Goal: Transaction & Acquisition: Purchase product/service

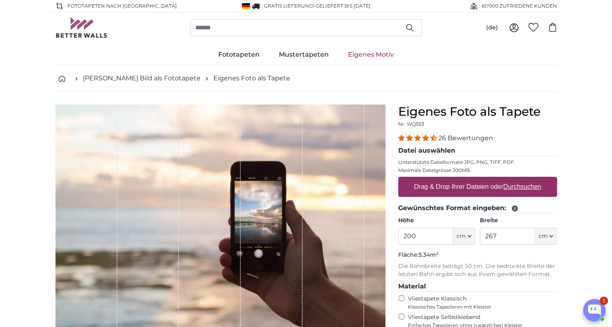
drag, startPoint x: 421, startPoint y: 228, endPoint x: 370, endPoint y: 230, distance: 51.5
click at [370, 230] on product-detail "Abbrechen Bild zuschneiden Bahnen ausblenden Eigenes Foto als Tapete Nr. WQ553 …" at bounding box center [306, 279] width 515 height 375
type input "140"
drag, startPoint x: 515, startPoint y: 234, endPoint x: 477, endPoint y: 239, distance: 38.9
click at [477, 239] on div "Höhe 140 ft cm Centimeter (cm) Inches (inch) Feet (ft. in.) Breite 267 ft cm Ce…" at bounding box center [478, 231] width 159 height 28
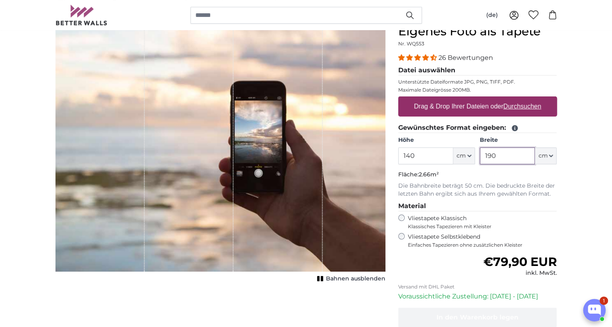
scroll to position [146, 0]
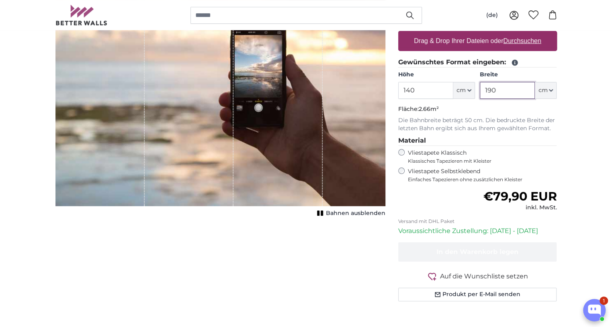
type input "190"
click at [426, 94] on input "140" at bounding box center [426, 90] width 55 height 17
type input "130"
